Goal: Check status: Check status

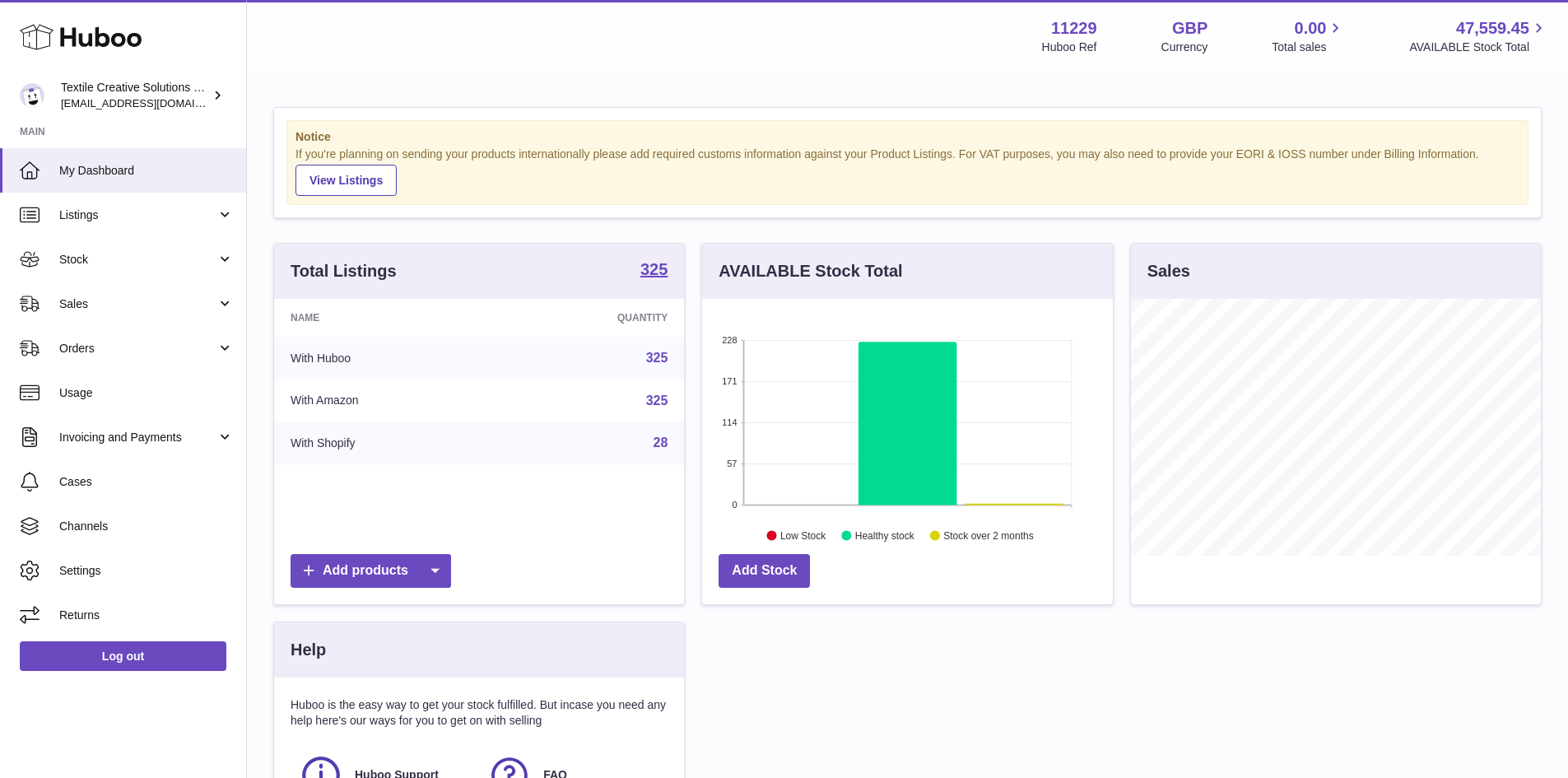
scroll to position [257, 411]
click at [135, 307] on span "Sales" at bounding box center [137, 304] width 157 height 15
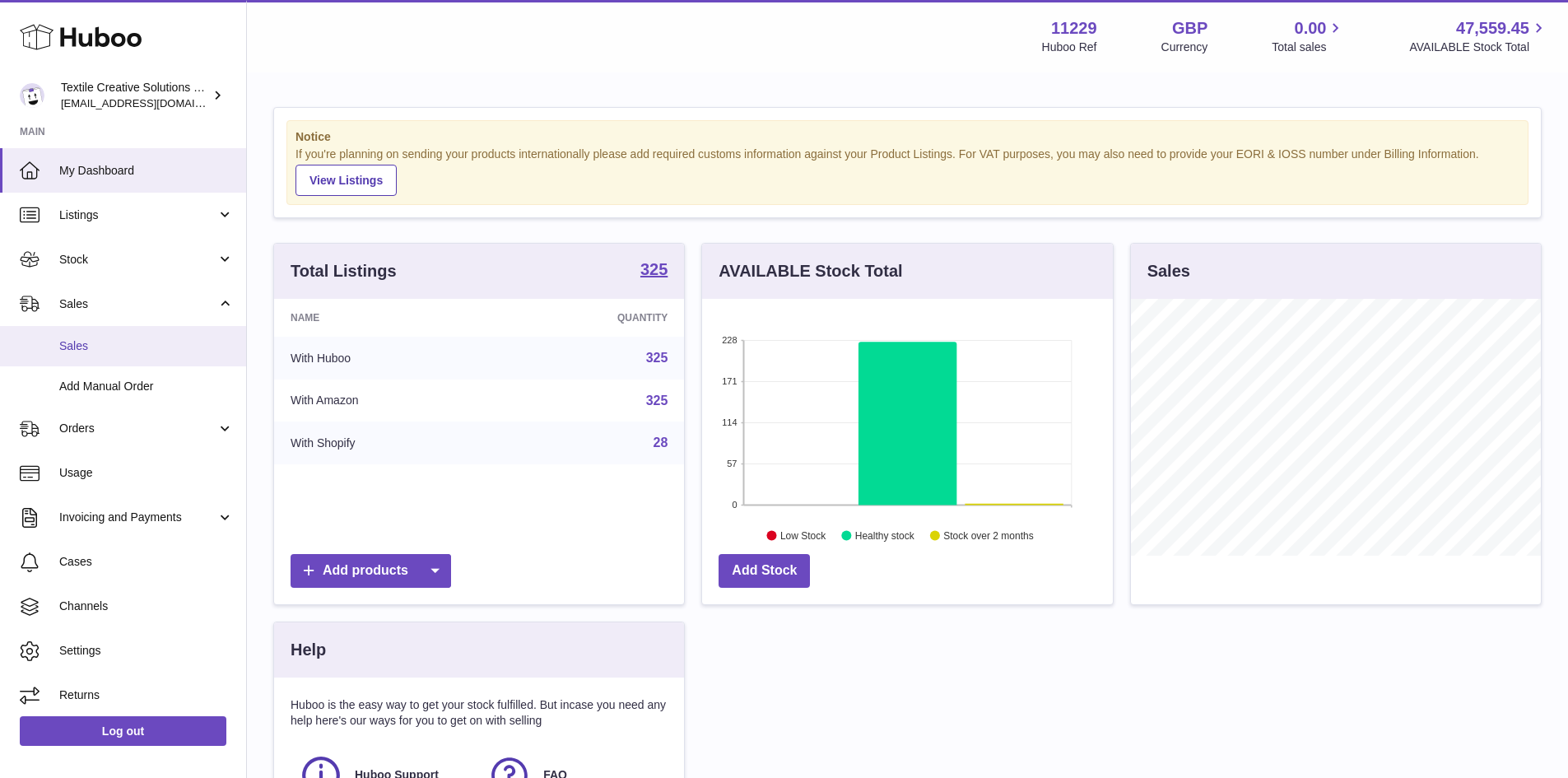
click at [110, 344] on span "Sales" at bounding box center [146, 346] width 174 height 15
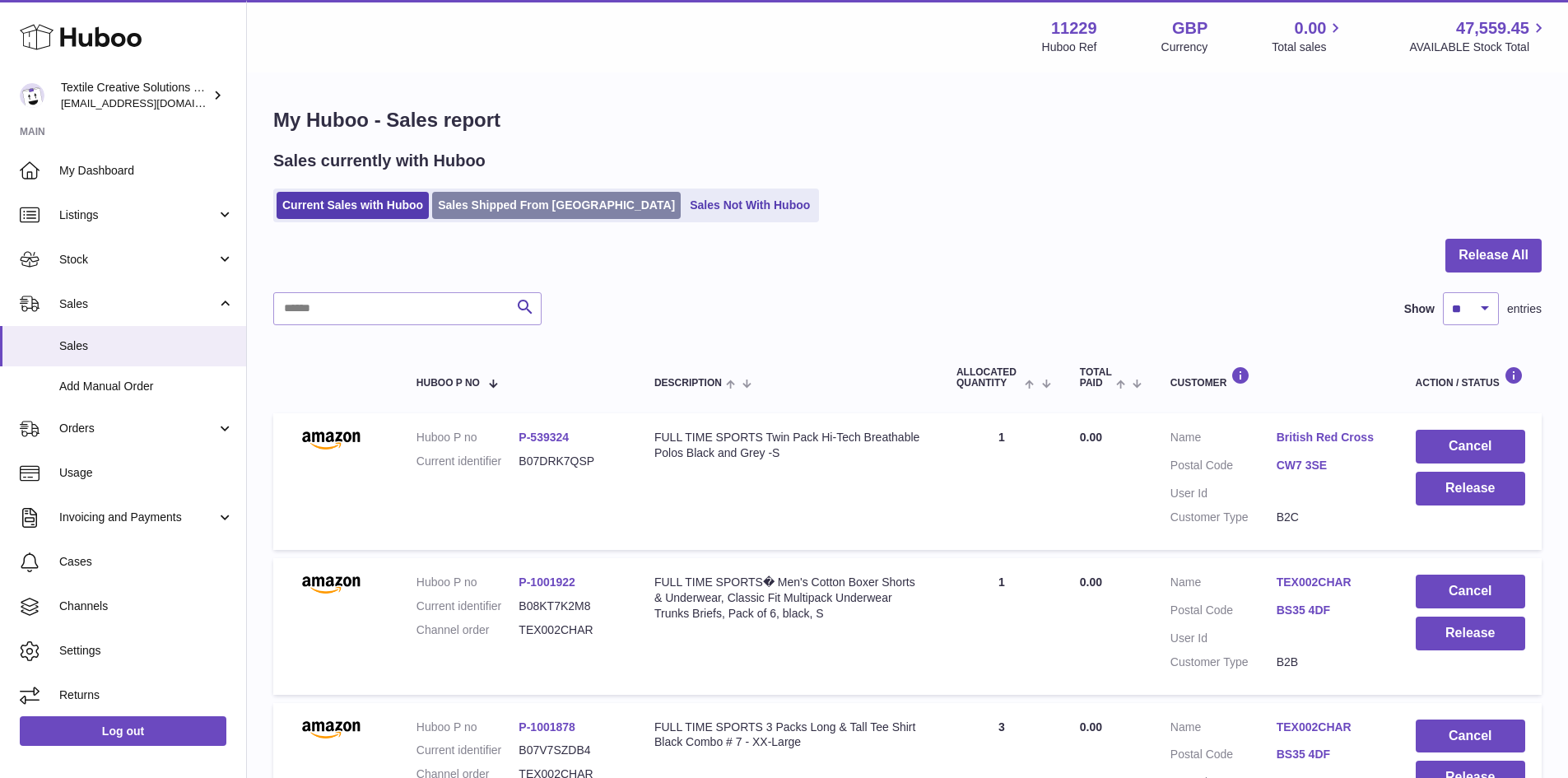
click at [528, 204] on link "Sales Shipped From [GEOGRAPHIC_DATA]" at bounding box center [556, 206] width 249 height 27
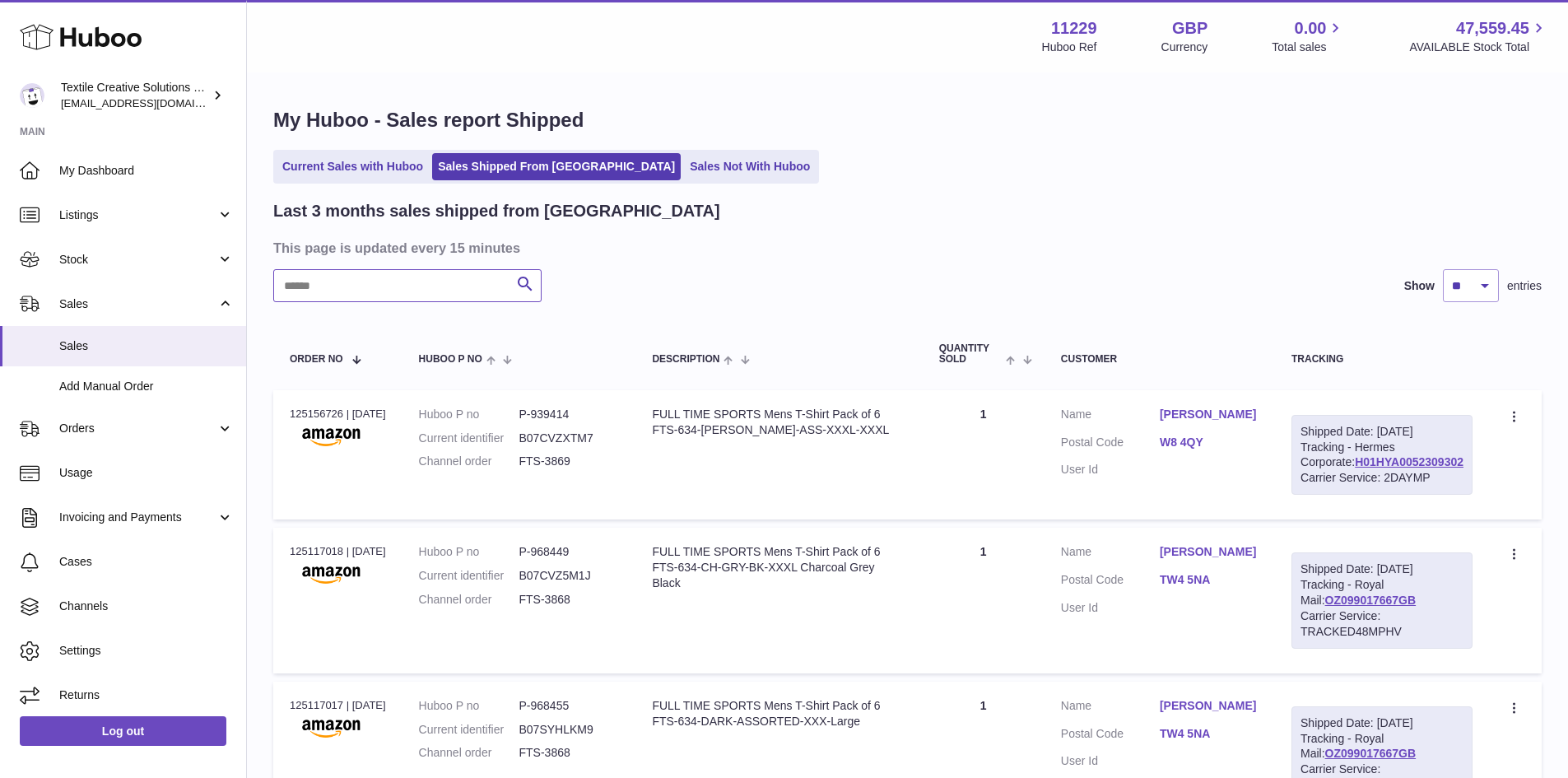
click at [338, 287] on input "text" at bounding box center [407, 285] width 268 height 33
paste input "********"
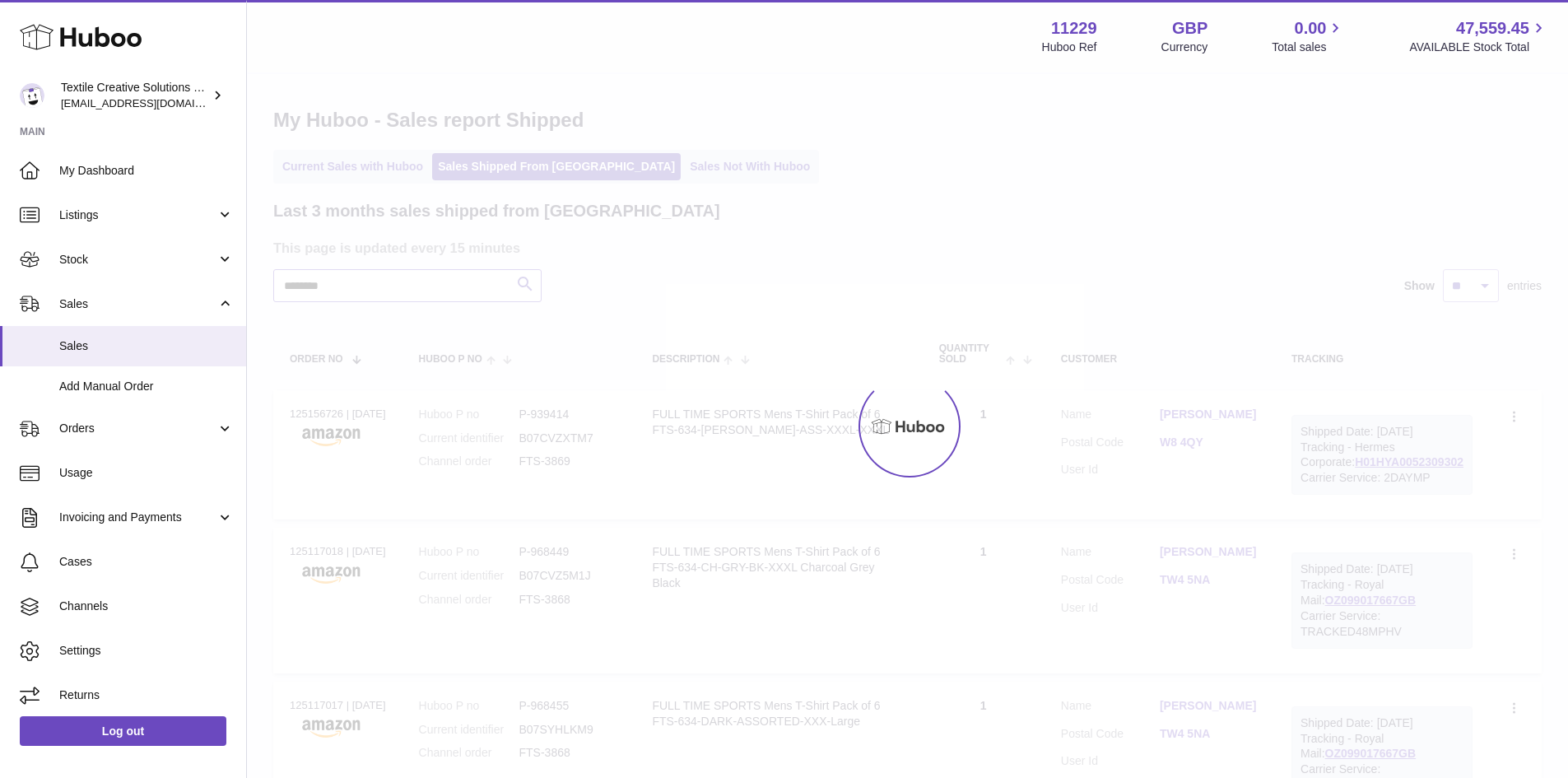
type input "********"
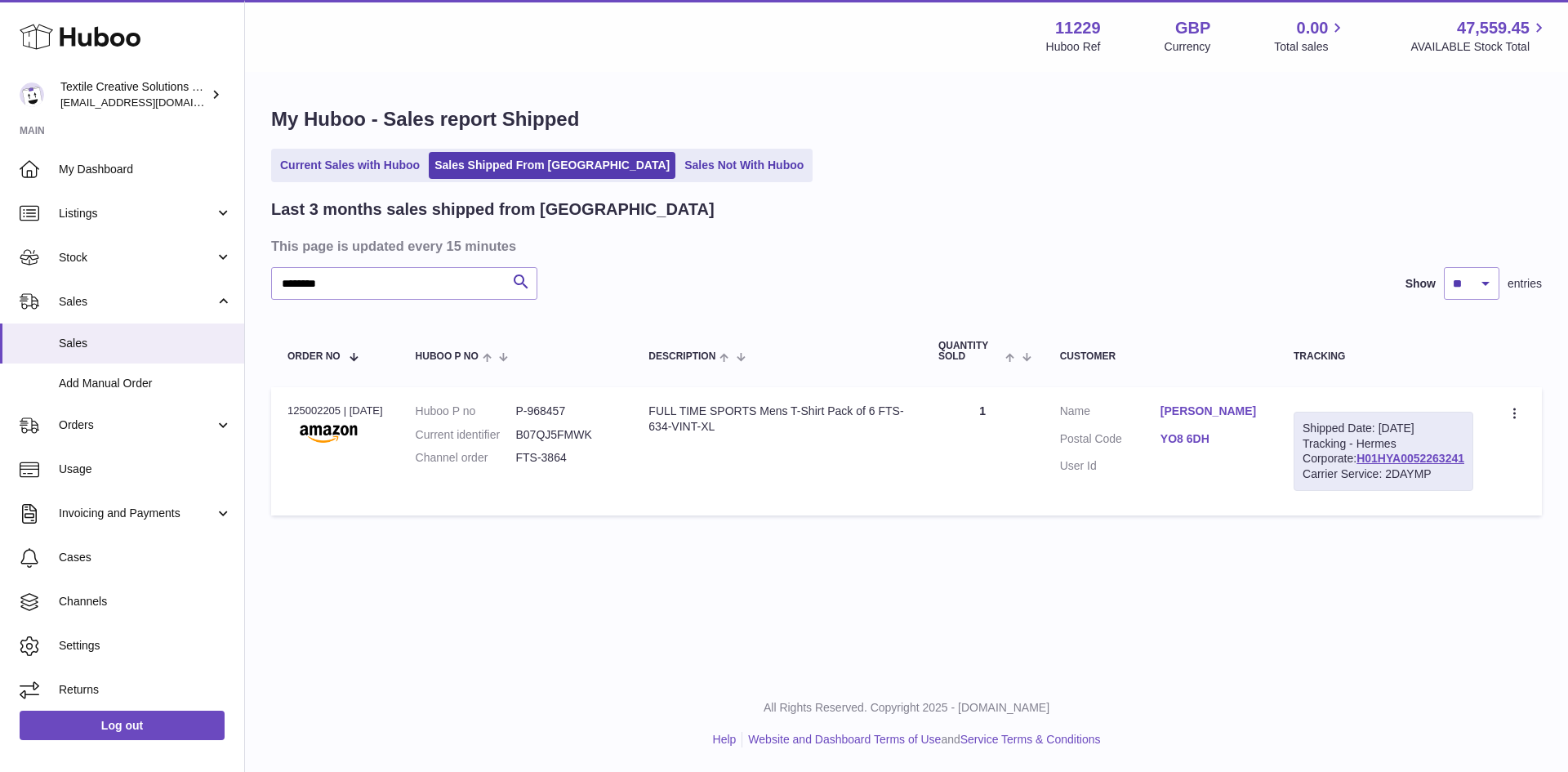
click at [1217, 438] on link "YO8 6DH" at bounding box center [1210, 439] width 101 height 15
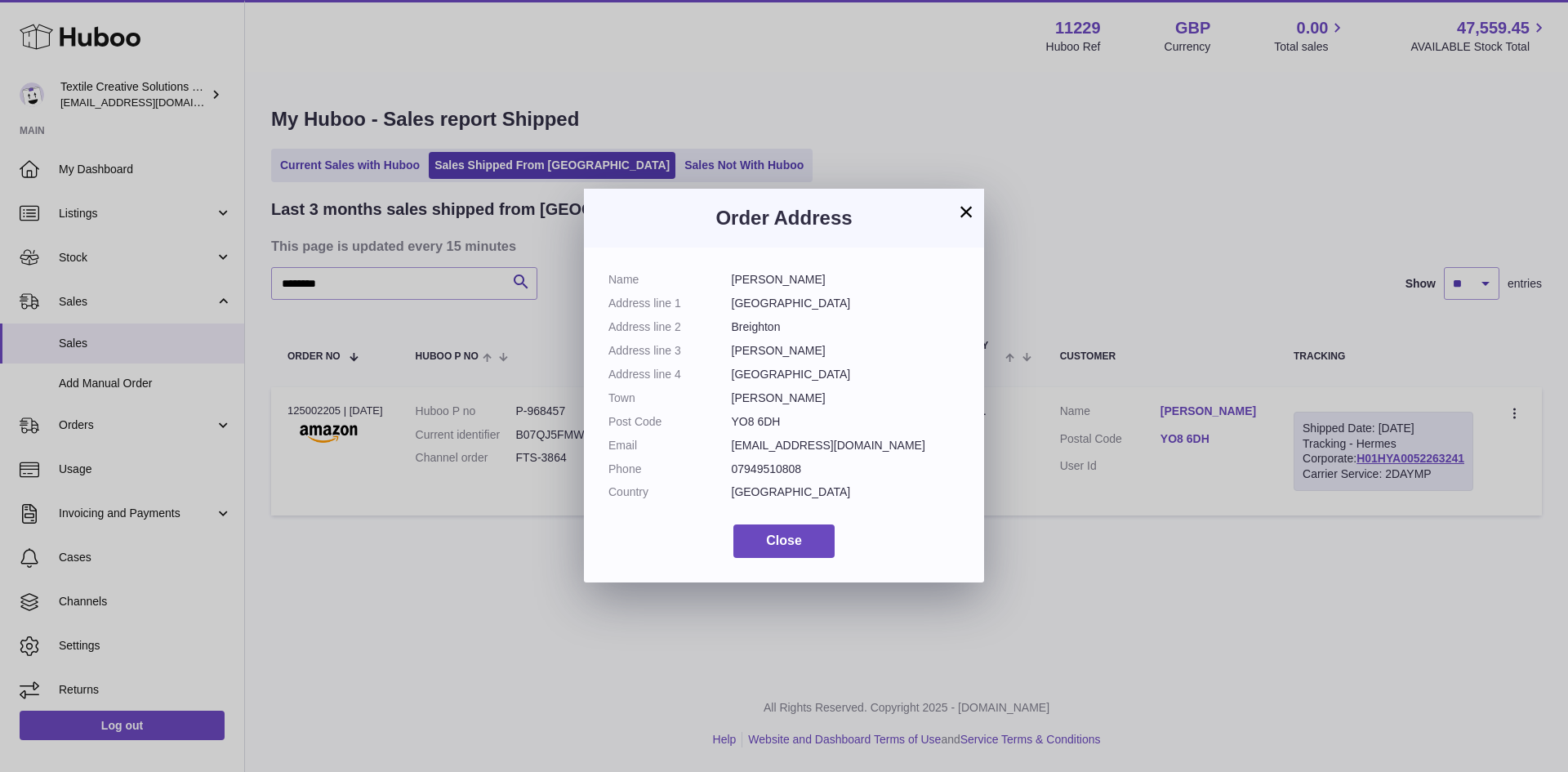
drag, startPoint x: 787, startPoint y: 419, endPoint x: 732, endPoint y: 421, distance: 55.0
click at [732, 421] on dd "YO8 6DH" at bounding box center [847, 422] width 229 height 15
copy dd "YO8 6DH"
click at [794, 547] on button "Close" at bounding box center [784, 542] width 102 height 34
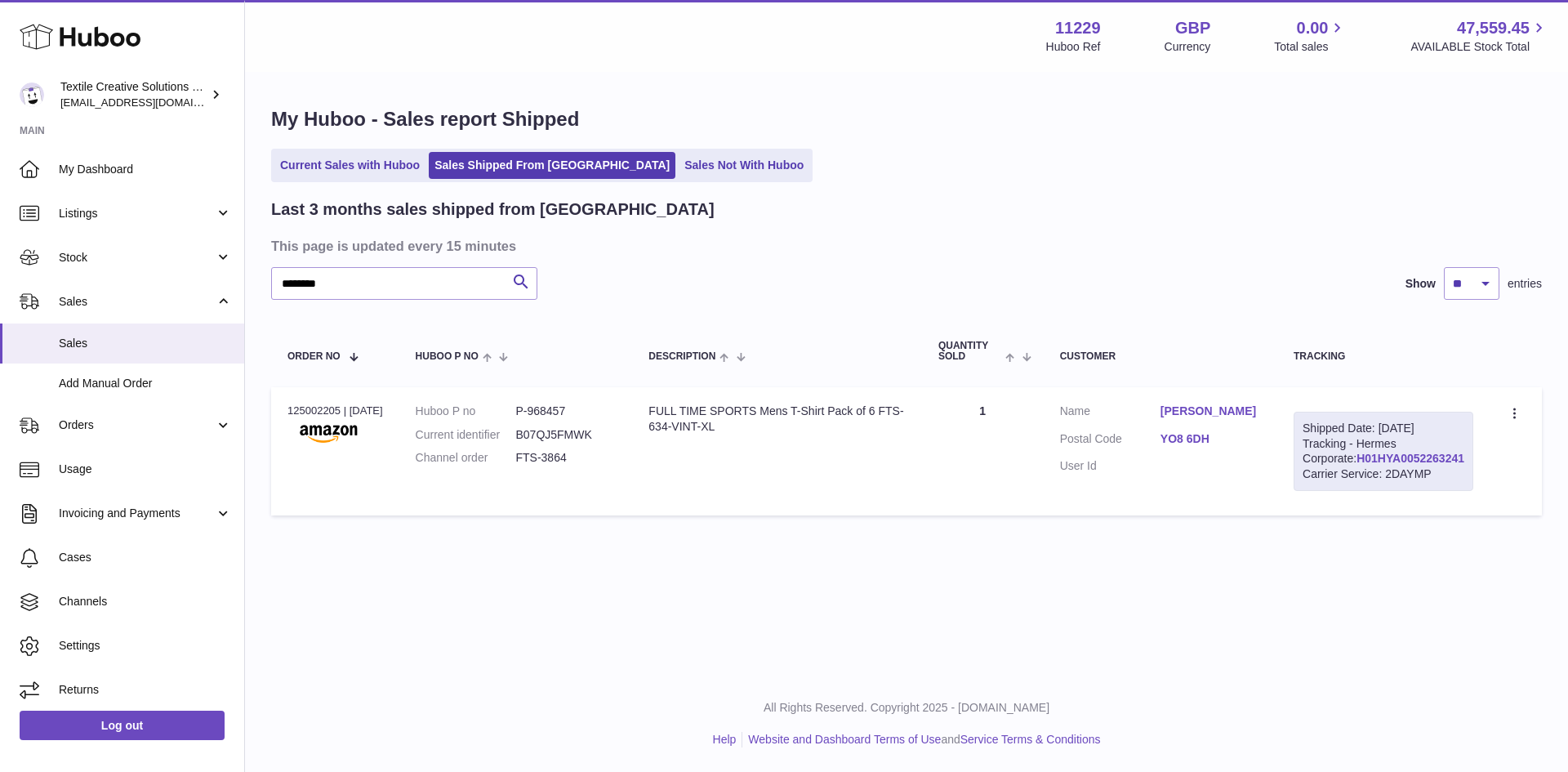
click at [1395, 464] on link "H01HYA0052263241" at bounding box center [1410, 458] width 108 height 13
